Goal: Task Accomplishment & Management: Manage account settings

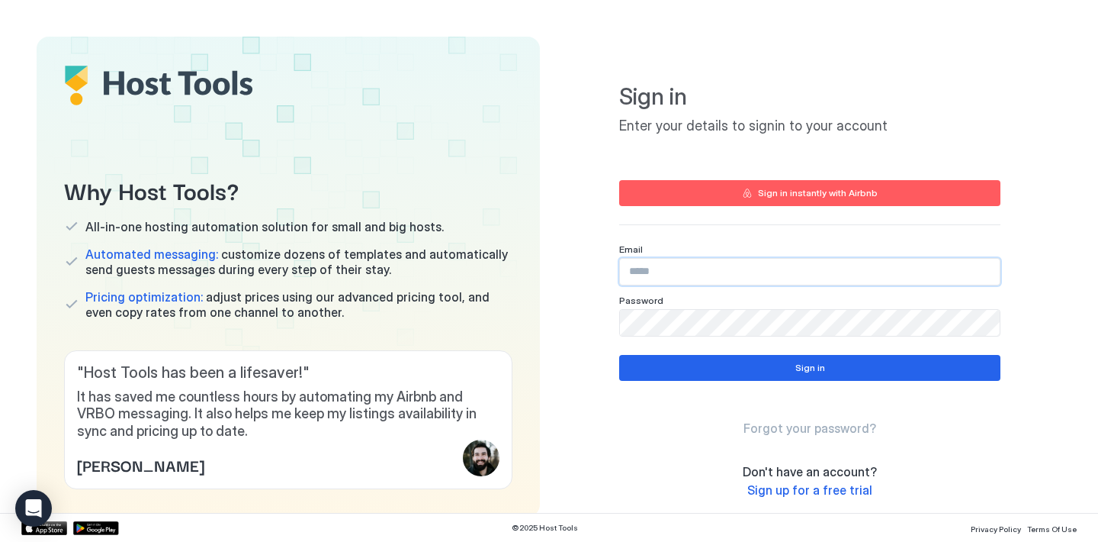
click at [664, 268] on input "Input Field" at bounding box center [810, 272] width 380 height 26
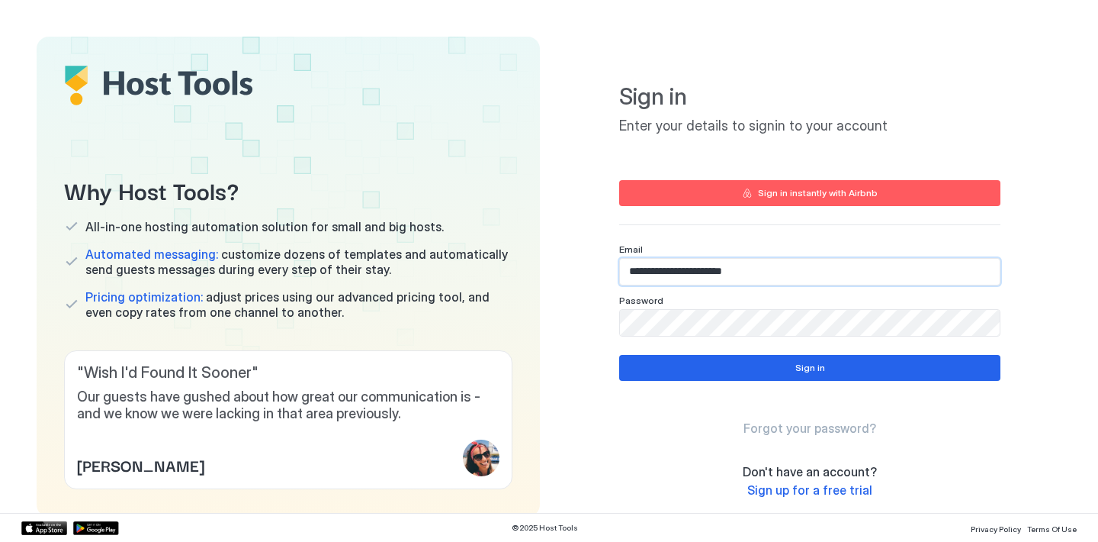
type input "**********"
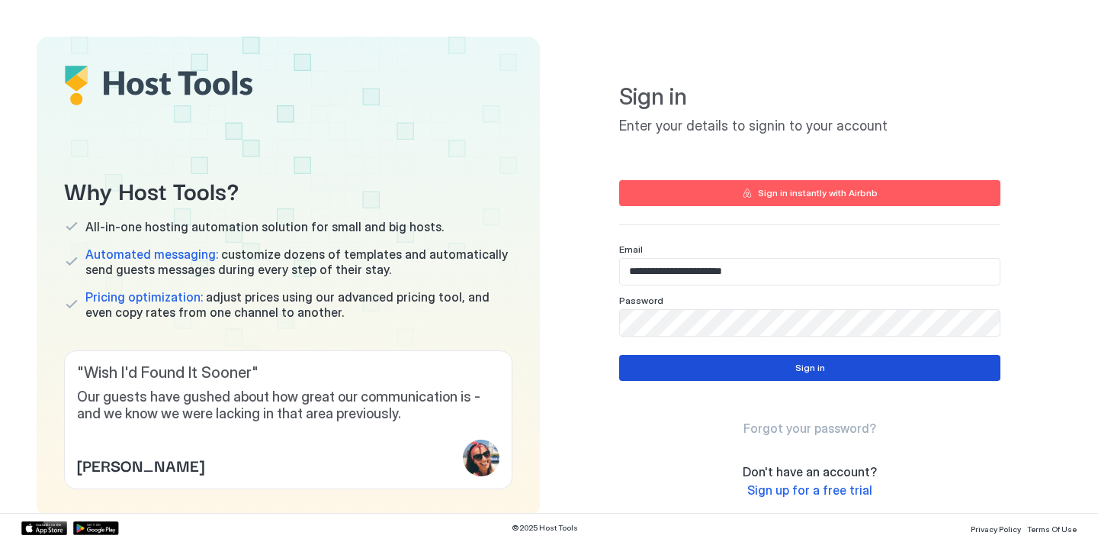
click at [822, 364] on div "Sign in" at bounding box center [811, 368] width 30 height 14
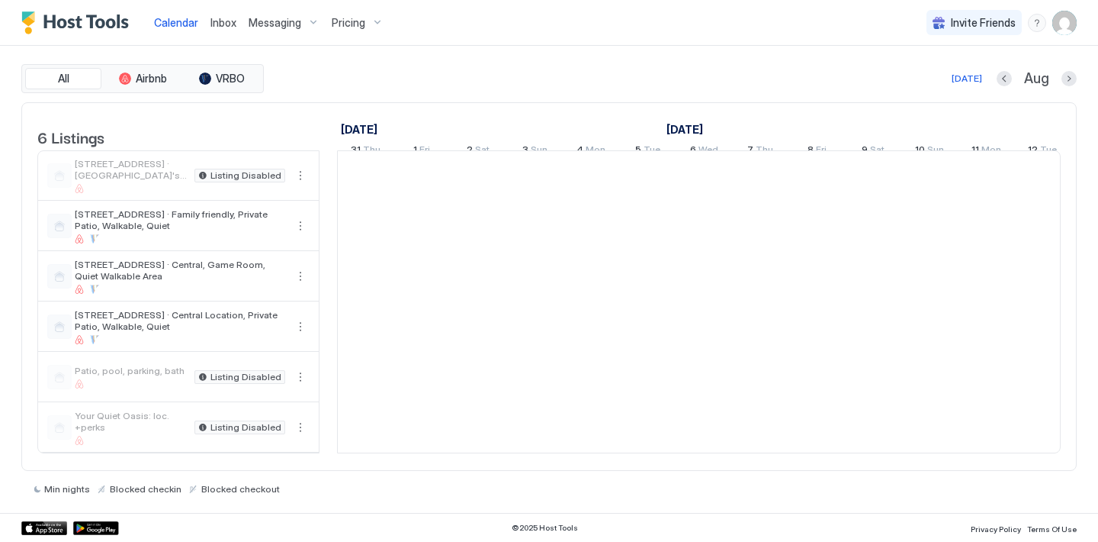
scroll to position [0, 847]
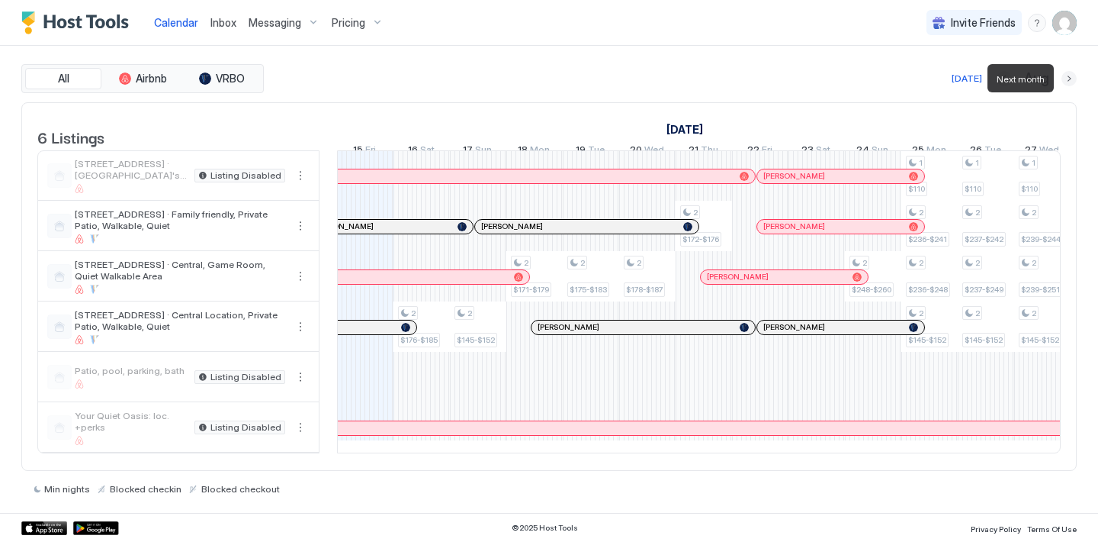
click at [1072, 82] on button "Next month" at bounding box center [1069, 78] width 15 height 15
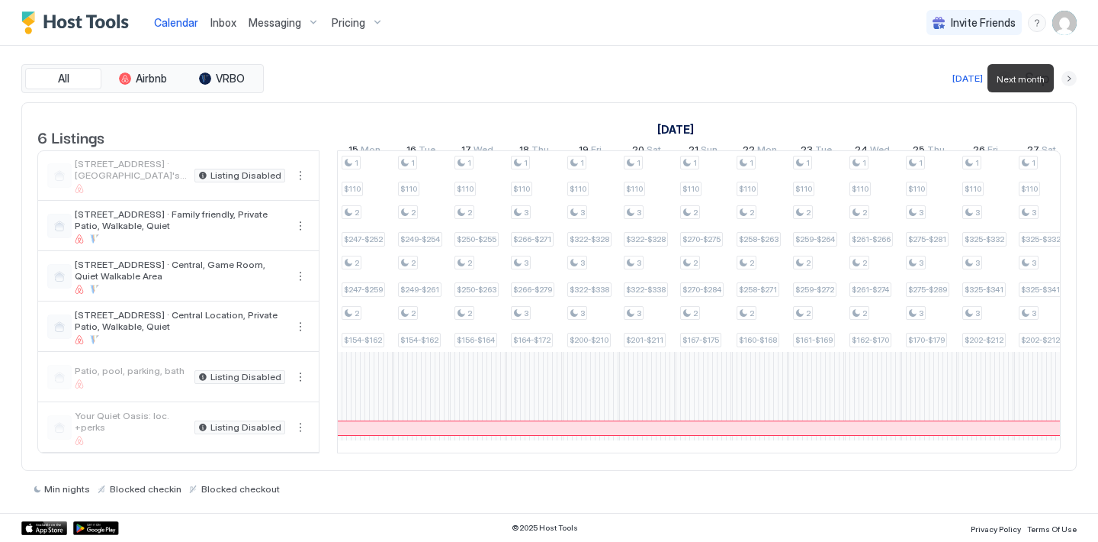
click at [1071, 82] on button "Next month" at bounding box center [1069, 78] width 15 height 15
click at [1070, 81] on button "Next month" at bounding box center [1069, 78] width 15 height 15
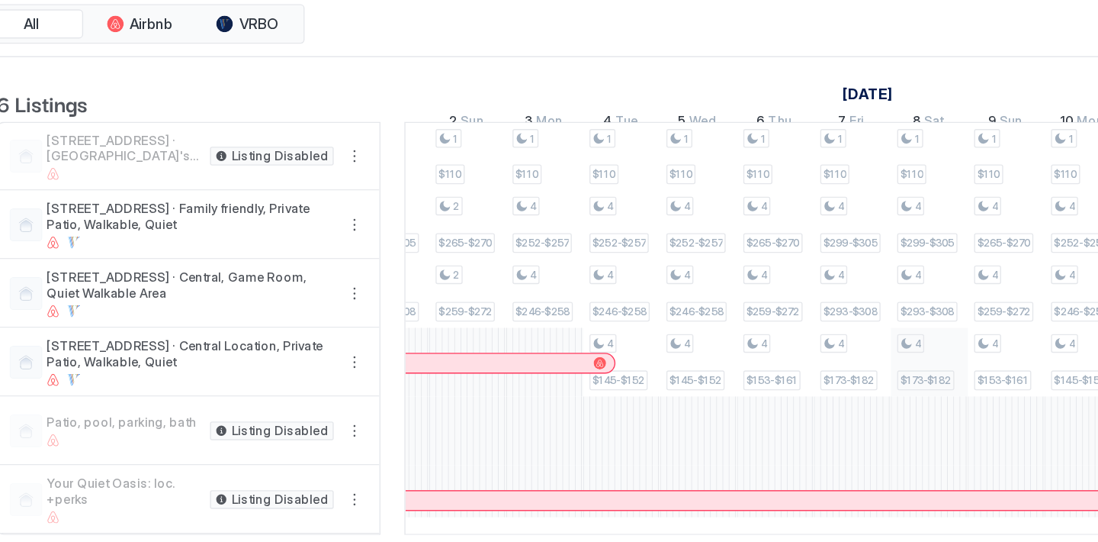
scroll to position [0, 1297]
